Goal: Find specific page/section: Find specific page/section

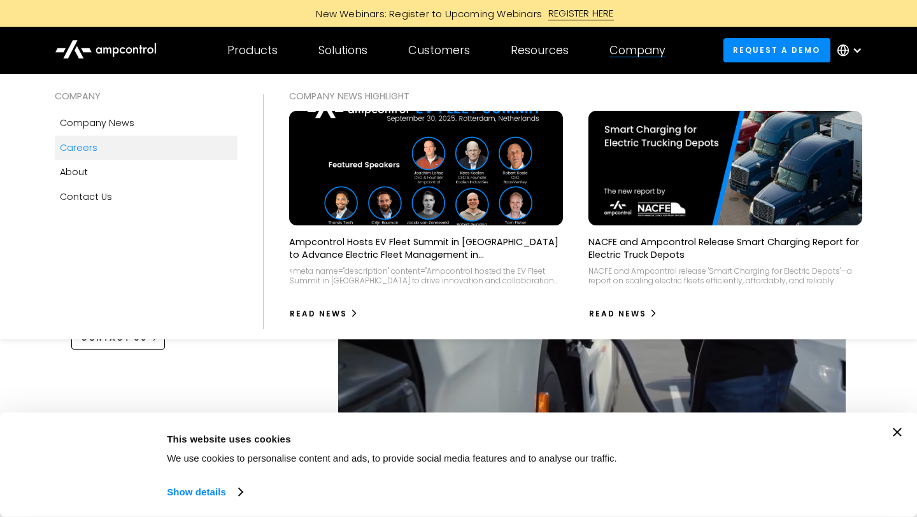
click at [97, 146] on link "Careers" at bounding box center [146, 148] width 183 height 24
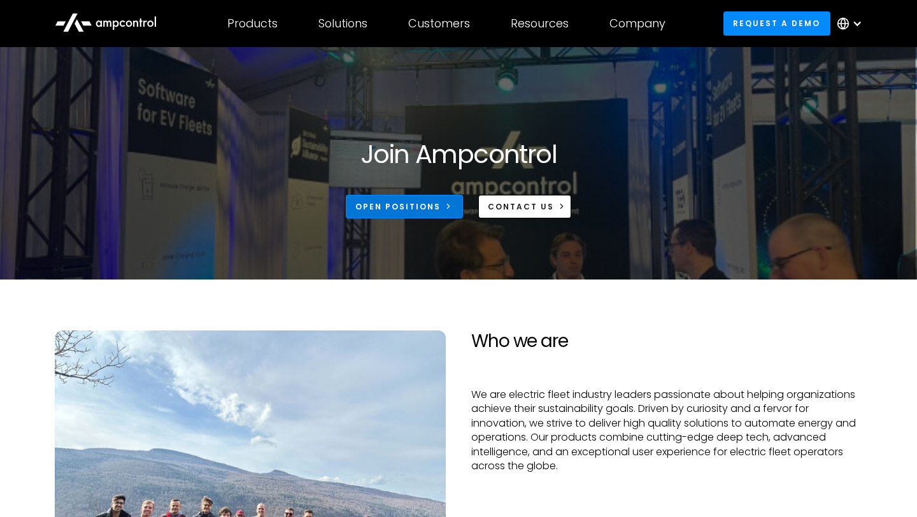
click at [422, 211] on div "Open Positions" at bounding box center [397, 206] width 85 height 11
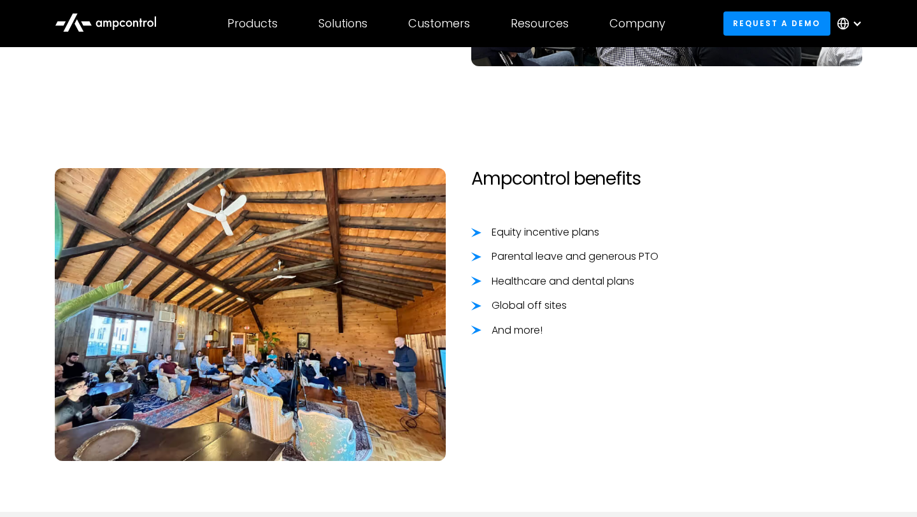
scroll to position [1006, 0]
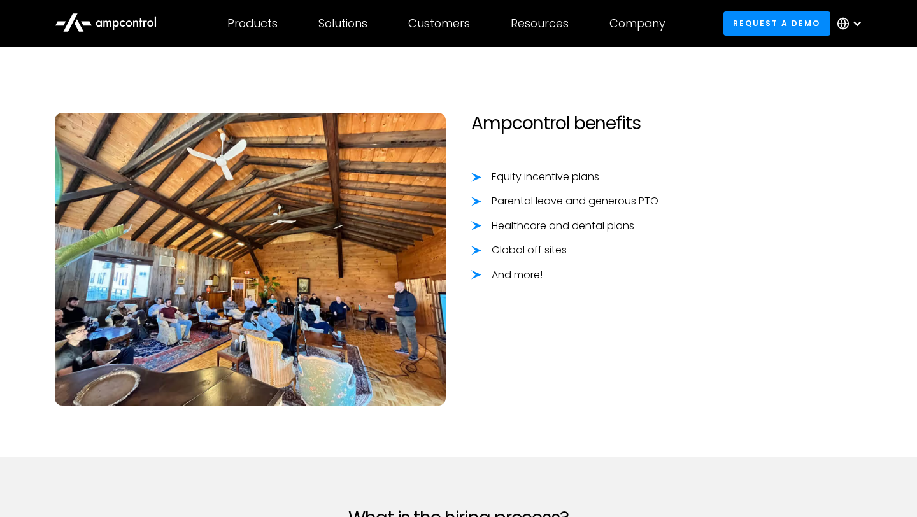
click at [540, 125] on h2 "Ampcontrol benefits" at bounding box center [666, 124] width 391 height 22
copy h2 "Ampcontrol"
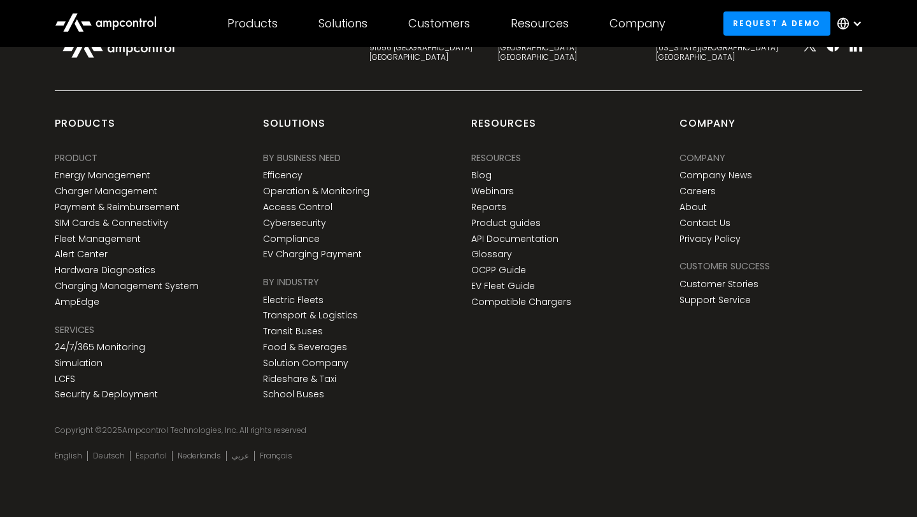
scroll to position [1947, 0]
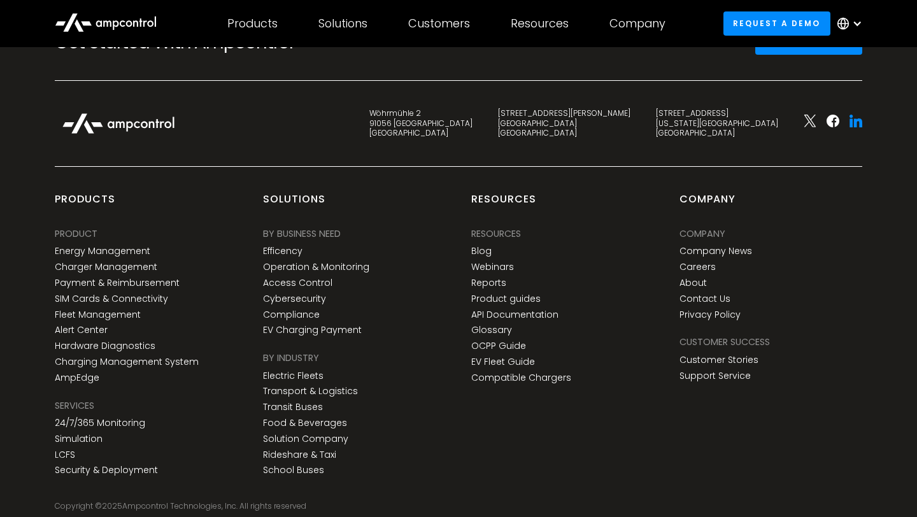
click at [849, 123] on icon at bounding box center [855, 121] width 13 height 13
